Goal: Transaction & Acquisition: Purchase product/service

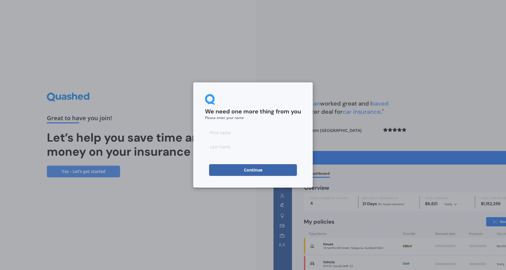
click at [225, 137] on input at bounding box center [253, 133] width 96 height 12
type input "[PERSON_NAME]"
click at [253, 170] on button "Continue" at bounding box center [253, 170] width 88 height 12
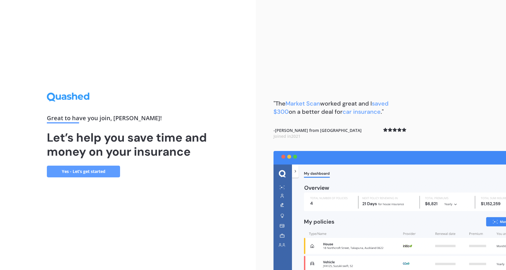
click at [81, 168] on link "Yes - Let’s get started" at bounding box center [83, 172] width 73 height 12
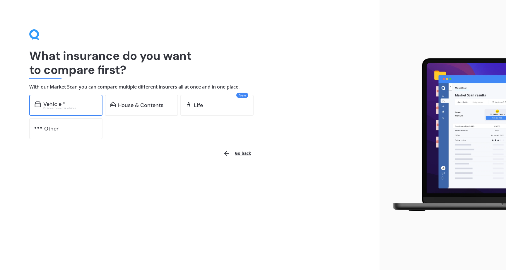
click at [64, 108] on div "Excludes commercial vehicles" at bounding box center [70, 108] width 54 height 2
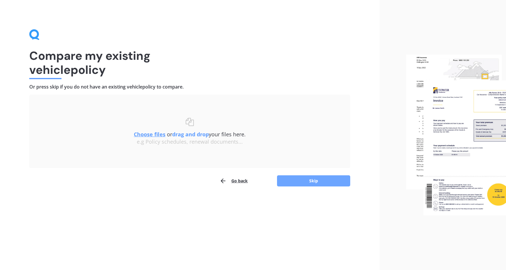
click at [297, 182] on button "Skip" at bounding box center [313, 180] width 73 height 11
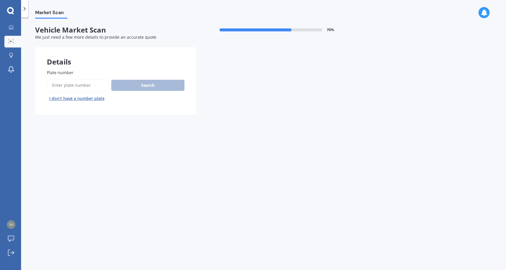
click at [61, 83] on input "Plate number" at bounding box center [78, 85] width 62 height 12
paste input "$57.16"
type input "$57.16"
drag, startPoint x: 82, startPoint y: 86, endPoint x: 14, endPoint y: 84, distance: 67.4
click at [14, 84] on div "My Dashboard Market Scan Explore insurance Notifications [PERSON_NAME] Submit f…" at bounding box center [253, 135] width 506 height 270
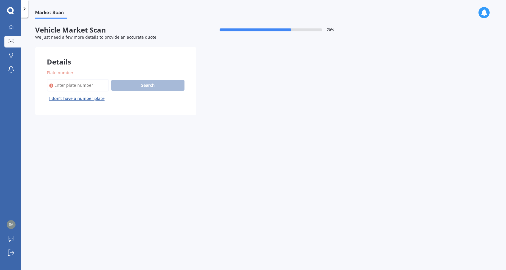
paste input "LJS171"
type input "LJS171"
click at [150, 85] on button "Search" at bounding box center [147, 85] width 73 height 11
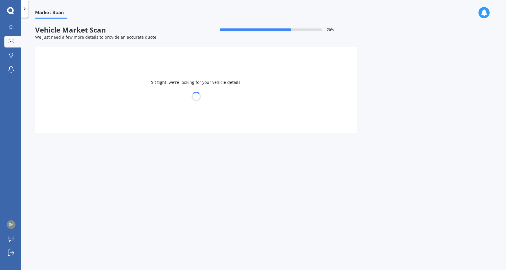
select select "FORD"
select select "TRANSIT"
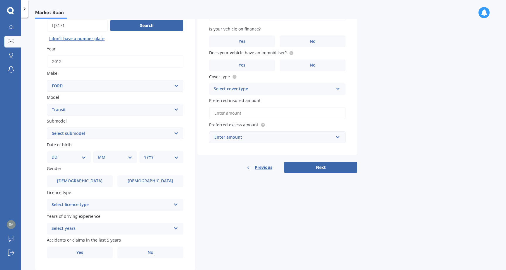
scroll to position [62, 0]
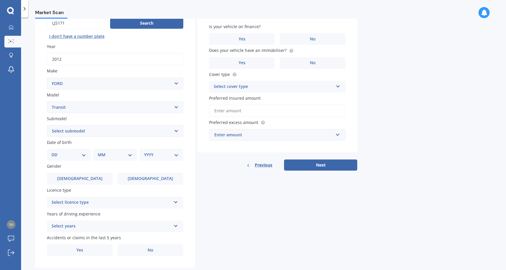
select select "LWB"
click at [79, 154] on select "DD 01 02 03 04 05 06 07 08 09 10 11 12 13 14 15 16 17 18 19 20 21 22 23 24 25 2…" at bounding box center [69, 155] width 35 height 6
select select "23"
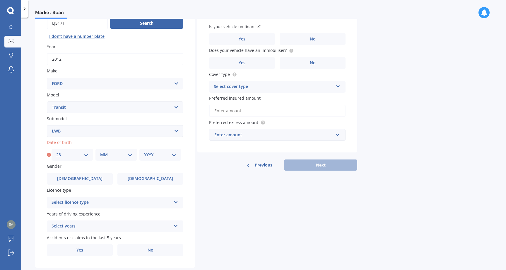
click at [118, 155] on select "MM 01 02 03 04 05 06 07 08 09 10 11 12" at bounding box center [116, 155] width 32 height 6
select select "03"
click at [172, 147] on div "Date of birth DD 01 02 03 04 05 06 07 08 09 10 11 12 13 14 15 16 17 18 19 20 21…" at bounding box center [115, 149] width 137 height 21
click at [169, 152] on select "YYYY 2025 2024 2023 2022 2021 2020 2019 2018 2017 2016 2015 2014 2013 2012 2011…" at bounding box center [160, 155] width 32 height 6
select select "2000"
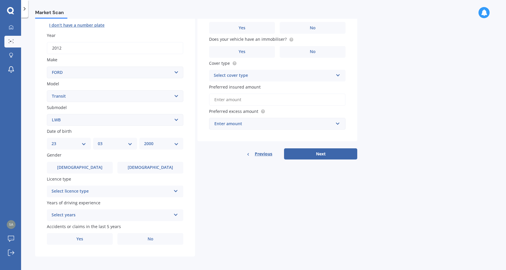
scroll to position [73, 0]
click at [89, 162] on label "[DEMOGRAPHIC_DATA]" at bounding box center [80, 168] width 66 height 12
click at [0, 0] on input "[DEMOGRAPHIC_DATA]" at bounding box center [0, 0] width 0 height 0
click at [124, 189] on div "Select licence type" at bounding box center [112, 191] width 120 height 7
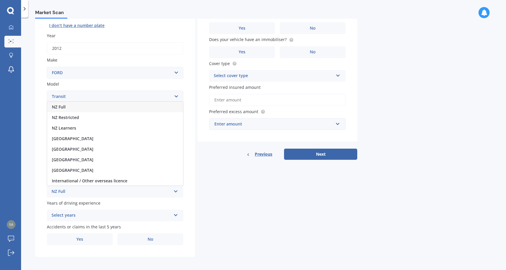
click at [92, 102] on div "NZ Full" at bounding box center [115, 107] width 136 height 11
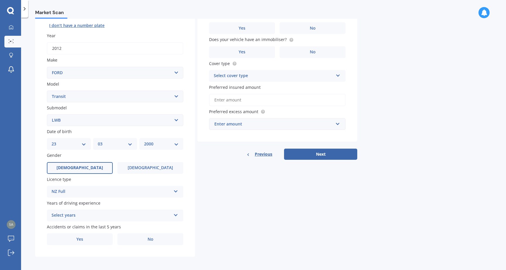
scroll to position [0, 0]
click at [155, 207] on div "Years of driving experience Select years 5 or more years 4 years 3 years 2 year…" at bounding box center [115, 210] width 137 height 21
click at [154, 210] on div "Select years 5 or more years 4 years 3 years 2 years 1 year" at bounding box center [115, 216] width 137 height 12
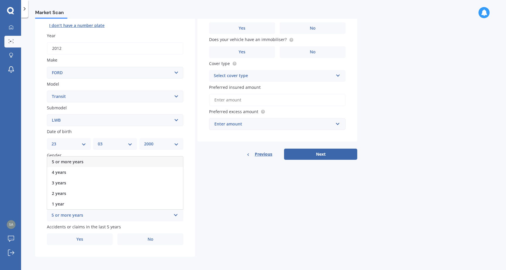
click at [106, 160] on div "5 or more years" at bounding box center [115, 162] width 136 height 11
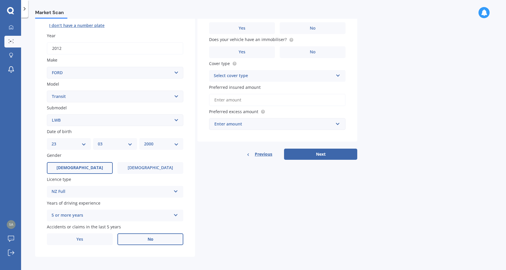
click at [161, 236] on label "No" at bounding box center [151, 239] width 66 height 12
click at [0, 0] on input "No" at bounding box center [0, 0] width 0 height 0
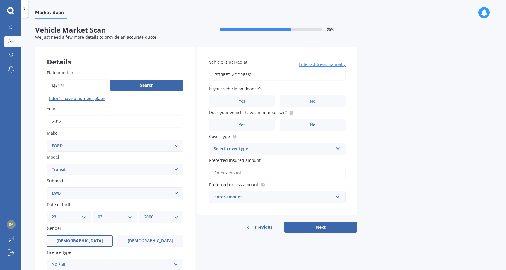
type input "[STREET_ADDRESS]"
click at [311, 99] on span "No" at bounding box center [313, 101] width 6 height 5
click at [0, 0] on input "No" at bounding box center [0, 0] width 0 height 0
click at [317, 123] on label "No" at bounding box center [313, 125] width 66 height 12
click at [0, 0] on input "No" at bounding box center [0, 0] width 0 height 0
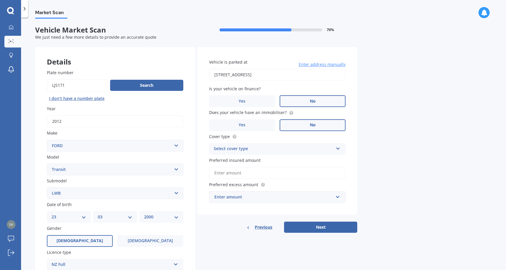
click at [292, 147] on div "Select cover type" at bounding box center [274, 148] width 120 height 7
click at [249, 158] on div "Comprehensive" at bounding box center [278, 160] width 136 height 11
click at [358, 171] on div "Market Scan Vehicle Market Scan 70 % We just need a few more details to provide…" at bounding box center [263, 145] width 485 height 252
click at [290, 114] on circle at bounding box center [292, 113] width 4 height 4
click at [262, 120] on label "Yes" at bounding box center [242, 125] width 66 height 12
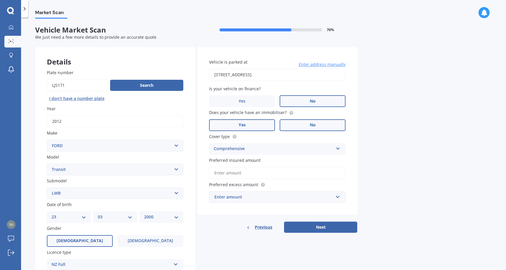
click at [0, 0] on input "Yes" at bounding box center [0, 0] width 0 height 0
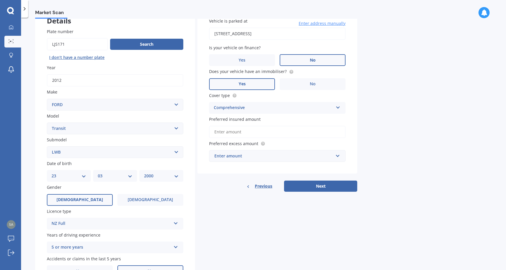
scroll to position [42, 0]
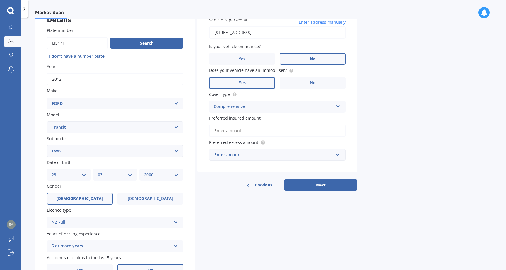
click at [255, 128] on input "Preferred insured amount" at bounding box center [277, 131] width 137 height 12
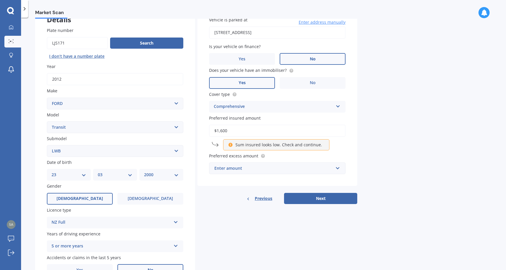
type input "$16,000"
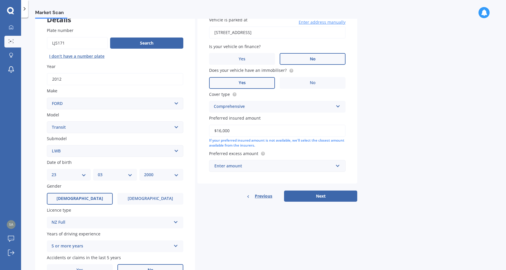
click at [373, 134] on div "Market Scan Vehicle Market Scan 70 % We just need a few more details to provide…" at bounding box center [263, 145] width 485 height 252
click at [302, 165] on div "Enter amount" at bounding box center [274, 166] width 119 height 6
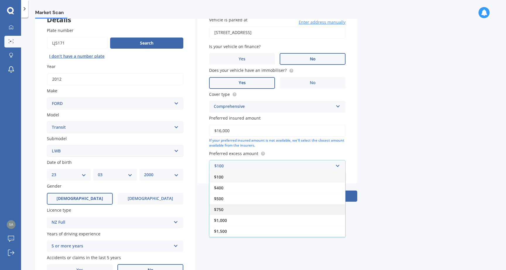
click at [241, 211] on div "$750" at bounding box center [278, 209] width 136 height 11
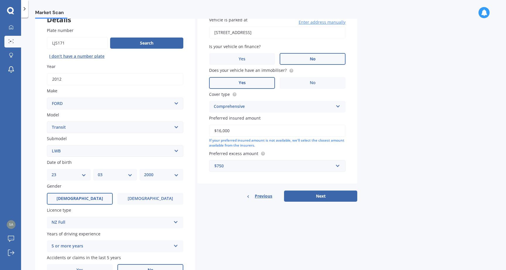
click at [420, 173] on div "Market Scan Vehicle Market Scan 70 % We just need a few more details to provide…" at bounding box center [263, 145] width 485 height 252
click at [328, 191] on button "Next" at bounding box center [320, 195] width 73 height 11
select select "23"
select select "03"
select select "2000"
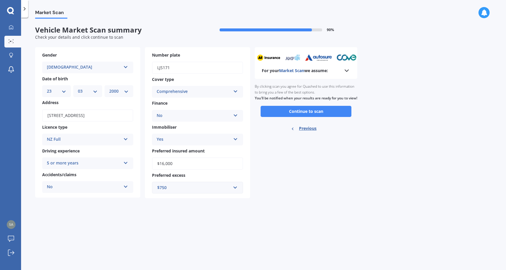
scroll to position [0, 0]
click at [328, 169] on div "For your Market Scan we assume: Ready to go By clicking scan you agree for Quas…" at bounding box center [306, 122] width 103 height 151
click at [324, 115] on button "Continue to scan" at bounding box center [306, 111] width 91 height 11
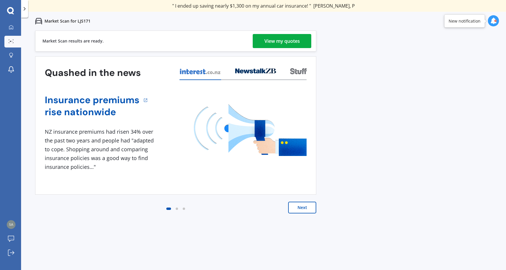
click at [292, 40] on div "View my quotes" at bounding box center [282, 41] width 35 height 14
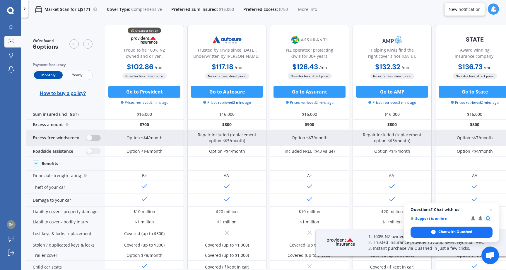
click at [88, 138] on label at bounding box center [93, 138] width 14 height 6
radio input "true"
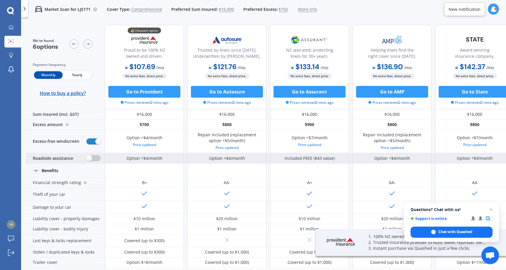
click at [89, 156] on label at bounding box center [93, 158] width 14 height 6
radio input "true"
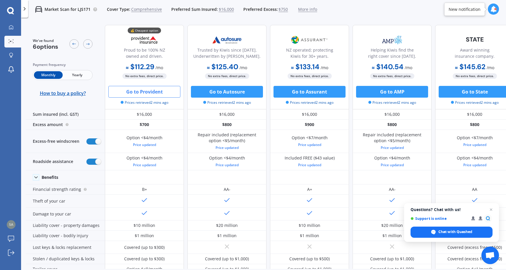
click at [136, 93] on button "Go to Provident" at bounding box center [144, 92] width 72 height 12
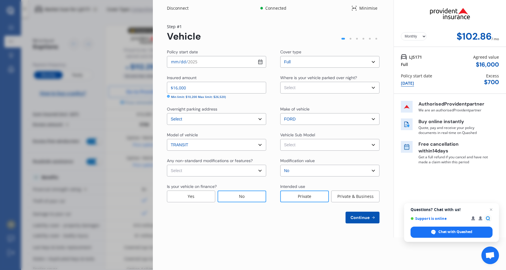
click at [489, 83] on div "$ 700" at bounding box center [491, 82] width 15 height 7
select select "Yearly"
click at [494, 79] on div "$ 700" at bounding box center [491, 82] width 15 height 7
select select "OFF-STREET"
drag, startPoint x: 212, startPoint y: 86, endPoint x: 153, endPoint y: 82, distance: 59.0
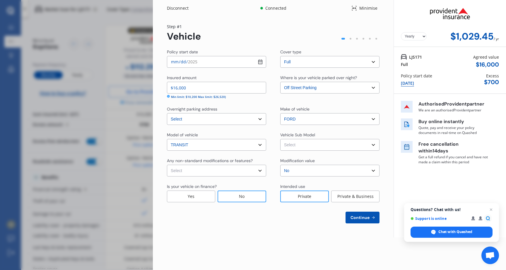
click at [153, 82] on div "Yearly Monthly $1,029.45 / yr Step # 1 Vehicle Policy start date [DATE] Cover t…" at bounding box center [273, 126] width 241 height 221
type input "$20,000"
click at [263, 223] on div "Continue" at bounding box center [273, 218] width 213 height 12
click at [493, 81] on div "$ 700" at bounding box center [491, 82] width 15 height 7
click at [359, 222] on button "Continue" at bounding box center [363, 218] width 34 height 12
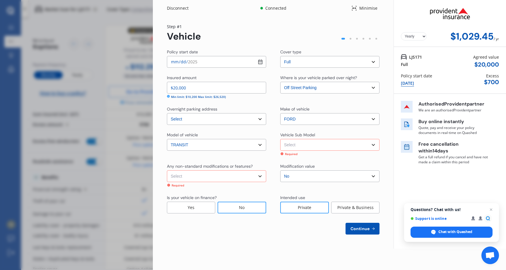
select select "none"
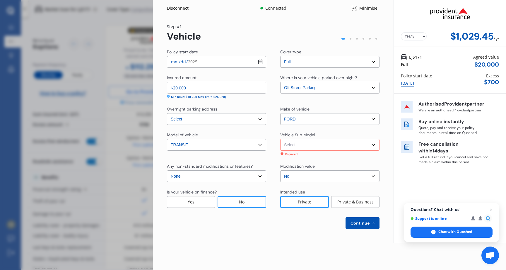
click at [302, 151] on div "Vehicle Sub Model Select Transit 350E Van Jumbo High Roof LWB 4dr Man 6sp 1251k…" at bounding box center [329, 144] width 99 height 24
select select "NZVFORD2012AECB"
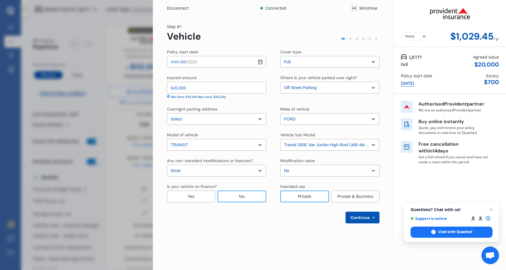
click at [357, 221] on button "Continue" at bounding box center [363, 218] width 34 height 12
select select "23"
select select "03"
select select "2000"
select select "NZ_FULL"
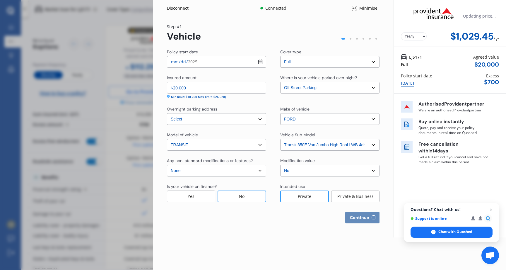
select select "0"
select select "25"
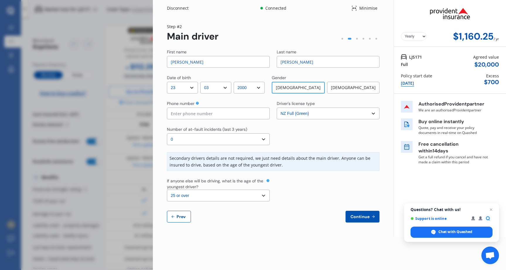
click at [357, 218] on span "Continue" at bounding box center [360, 216] width 21 height 5
type input "0204324602"
click at [297, 199] on div at bounding box center [328, 189] width 103 height 23
click at [368, 222] on div "Yearly Monthly $1,160.25 / yr Step # 2 Main driver First name [PERSON_NAME] Las…" at bounding box center [273, 126] width 241 height 220
click at [371, 215] on span "Continue" at bounding box center [360, 216] width 21 height 5
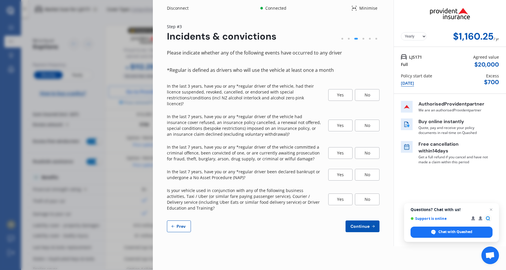
click at [373, 94] on div "No" at bounding box center [367, 95] width 25 height 12
click at [372, 120] on div "No" at bounding box center [367, 126] width 25 height 12
click at [368, 147] on div "No" at bounding box center [367, 153] width 25 height 12
click at [368, 169] on div "No" at bounding box center [367, 175] width 25 height 12
click at [376, 193] on div "No" at bounding box center [367, 199] width 25 height 12
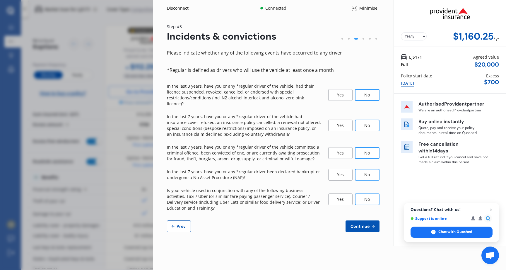
click at [369, 224] on span "Continue" at bounding box center [360, 226] width 21 height 5
click at [494, 80] on div "$ 700" at bounding box center [491, 82] width 15 height 7
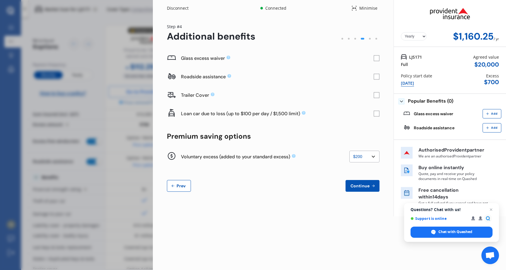
click at [374, 56] on rect at bounding box center [377, 58] width 6 height 6
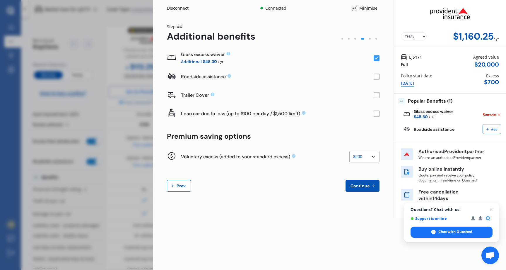
click at [377, 76] on rect at bounding box center [377, 77] width 6 height 6
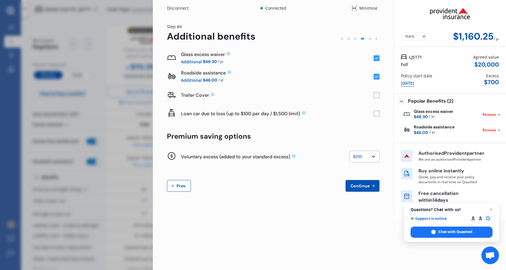
click at [362, 151] on select "None $200 $450 $700 $950 $1,200 $1,700" at bounding box center [365, 157] width 30 height 12
select select "0"
click at [297, 197] on div "Yearly Monthly $1,160.25 / yr Step # 4 Additional benefits Glass excess waiver …" at bounding box center [273, 110] width 241 height 189
click at [354, 186] on span "Continue" at bounding box center [360, 185] width 21 height 5
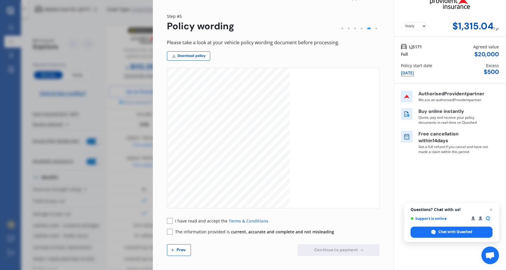
scroll to position [10, 0]
click at [178, 251] on span "Prev" at bounding box center [182, 250] width 12 height 5
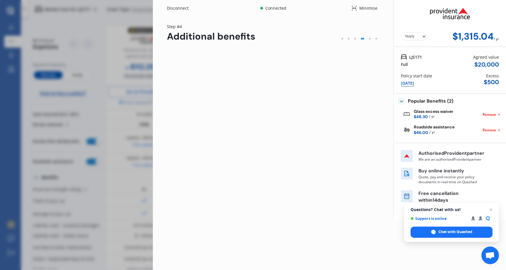
scroll to position [0, 0]
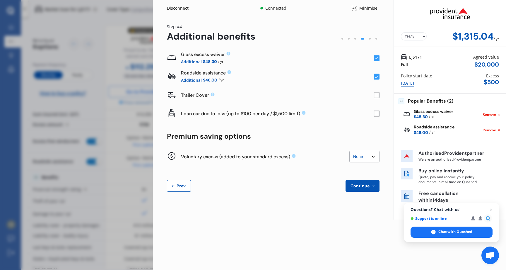
click at [360, 156] on select "None $200 $450 $700 $950 $1,200 $1,700" at bounding box center [365, 157] width 30 height 12
select select "200"
click at [364, 184] on span "Continue" at bounding box center [360, 185] width 21 height 5
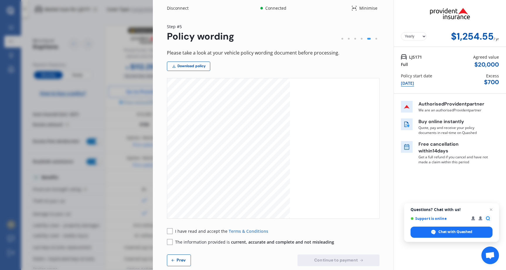
click at [435, 1] on div "Yearly Monthly $1,254.55 / yr" at bounding box center [450, 23] width 112 height 47
